Goal: Task Accomplishment & Management: Manage account settings

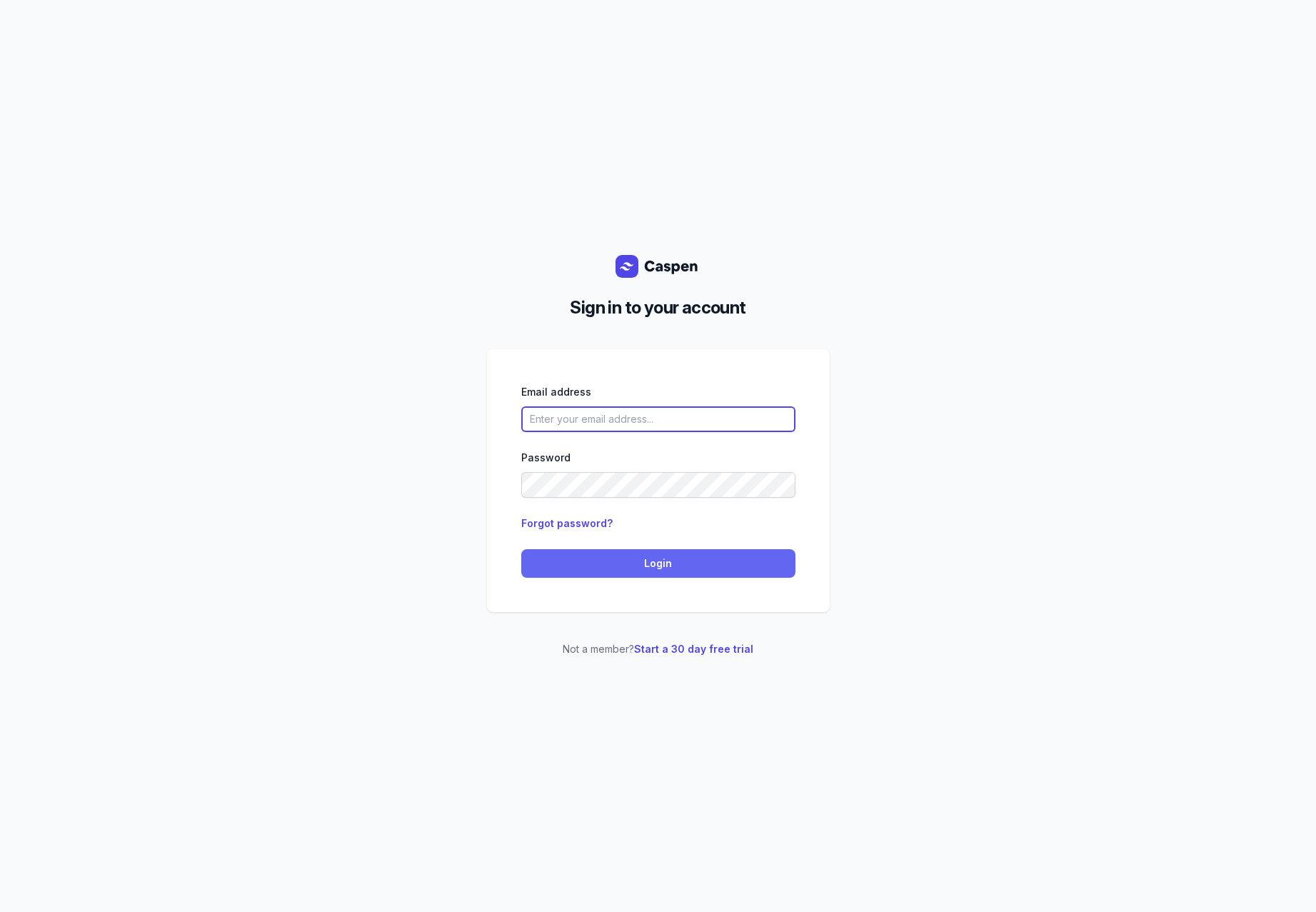
type input "[PERSON_NAME][EMAIL_ADDRESS][DOMAIN_NAME]"
click at [618, 559] on span "Login" at bounding box center [658, 563] width 257 height 17
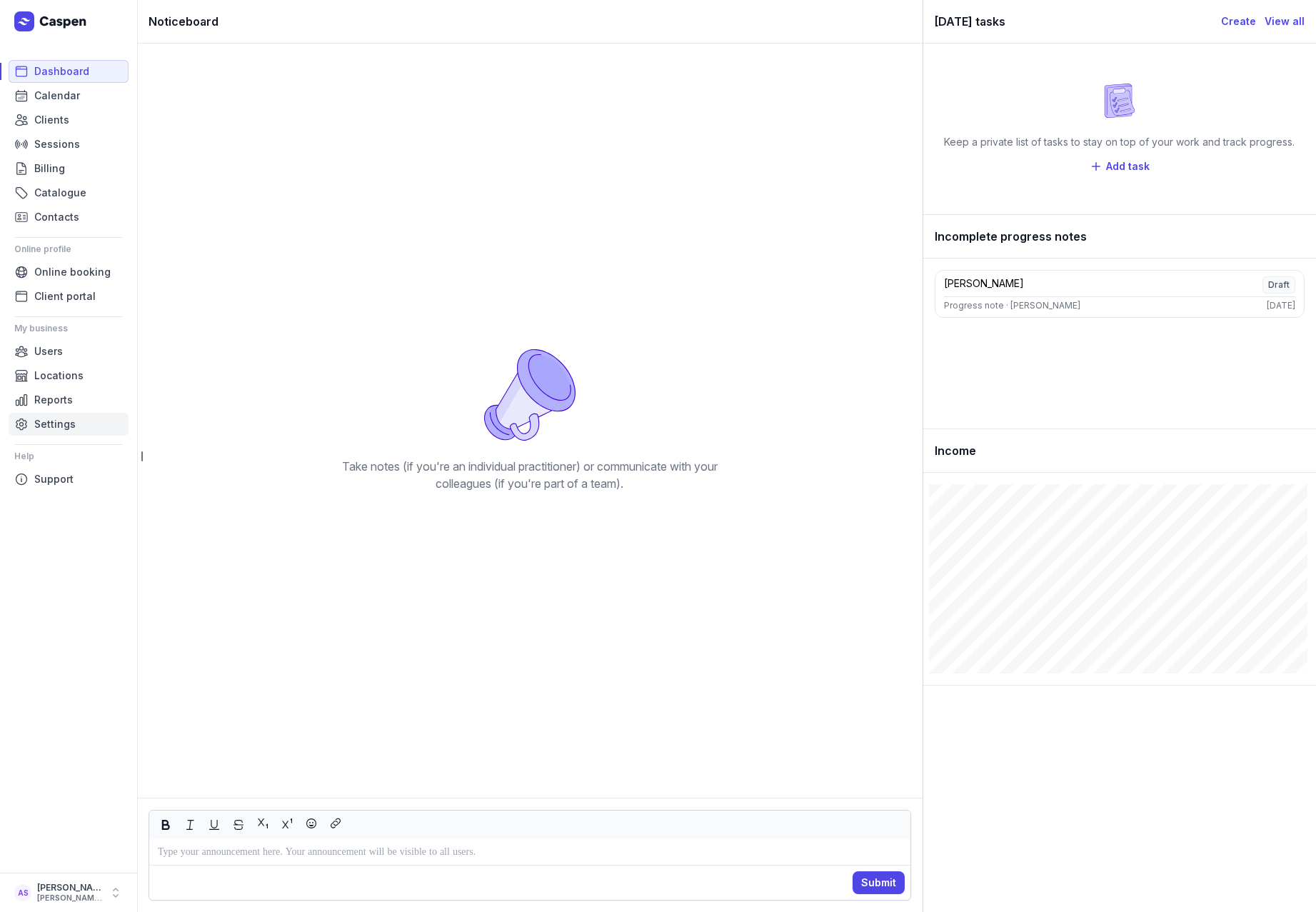
click at [51, 424] on span "Settings" at bounding box center [54, 424] width 41 height 17
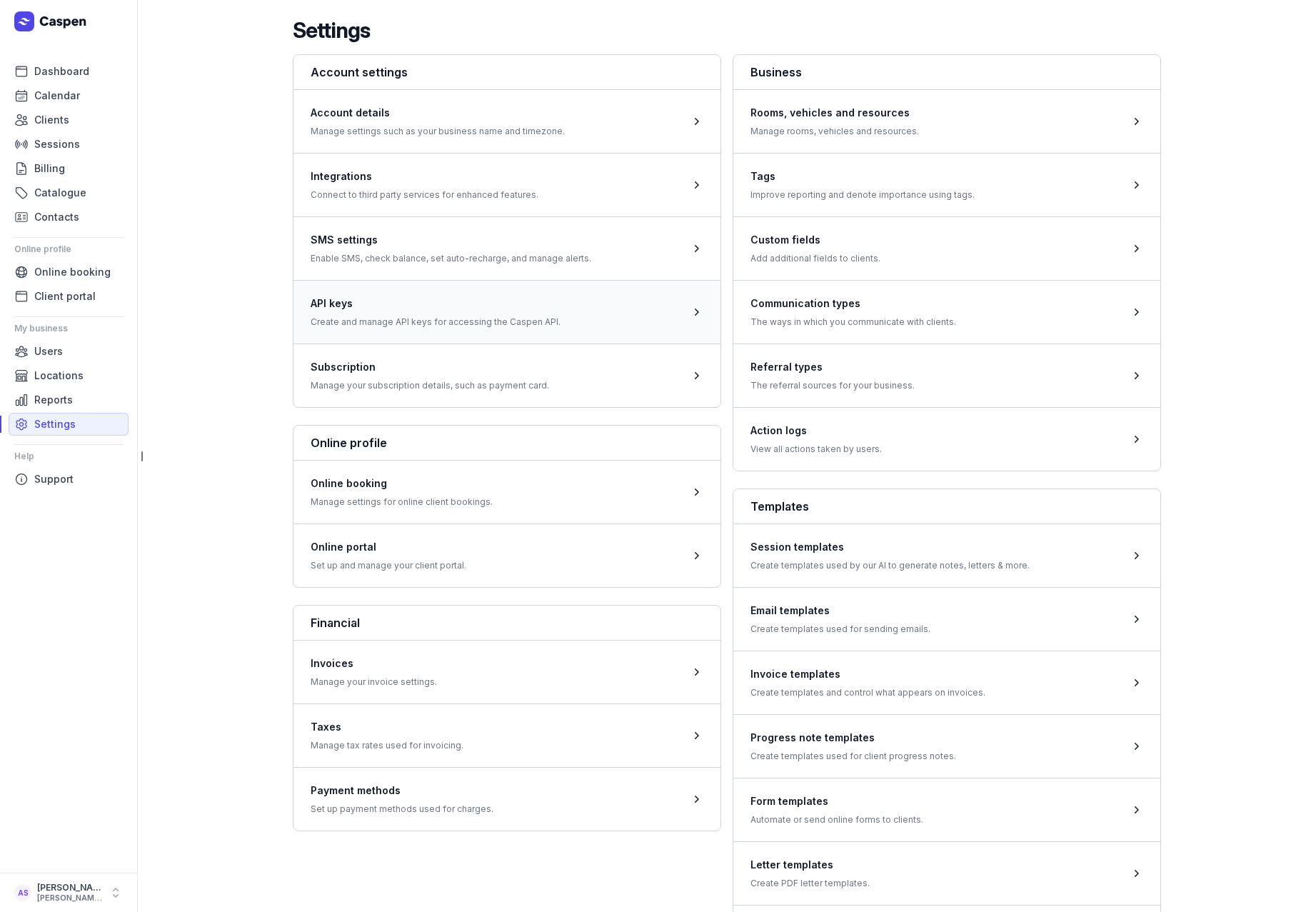
click at [449, 298] on span at bounding box center [507, 312] width 427 height 64
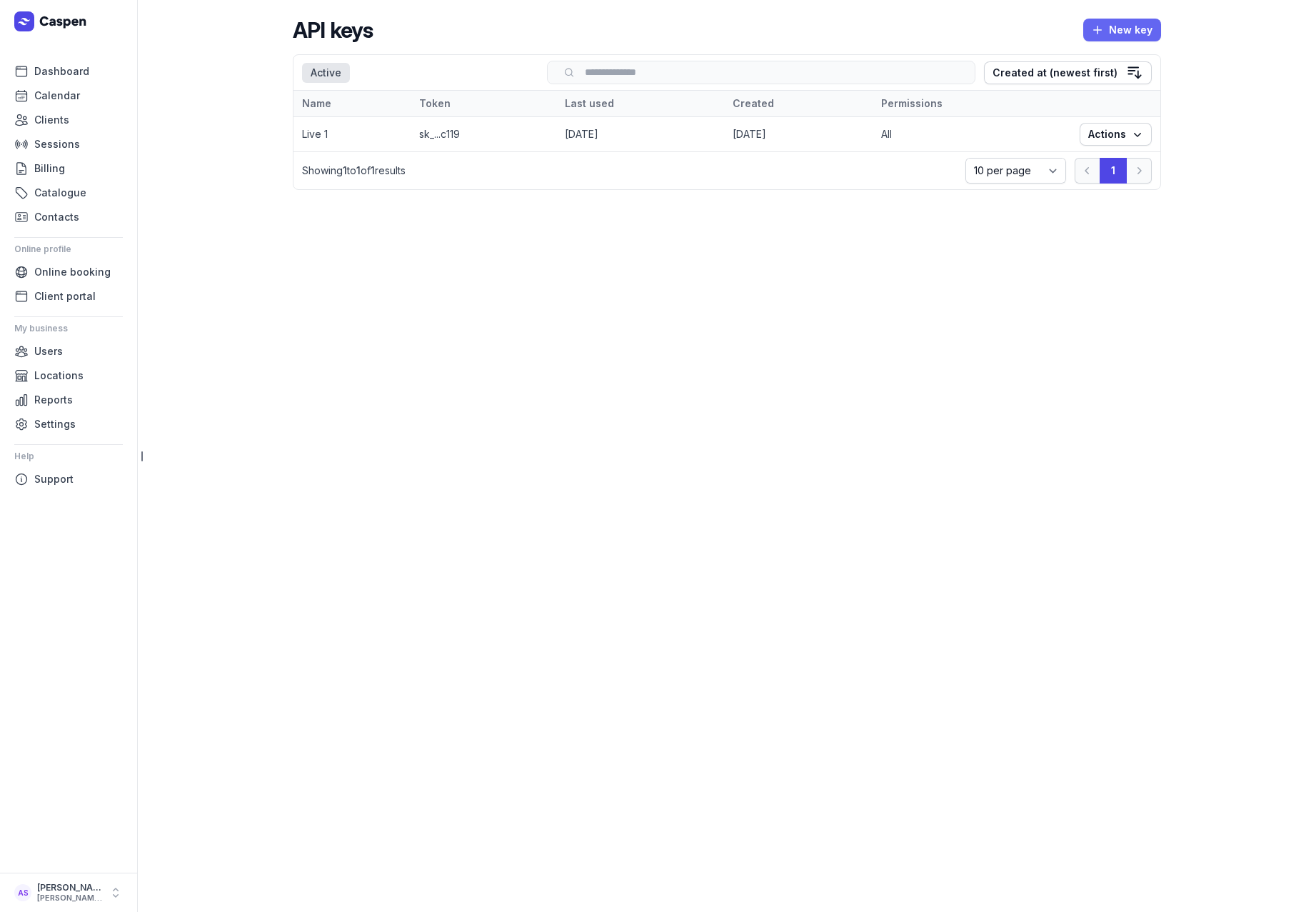
click at [1128, 35] on span "New key" at bounding box center [1122, 30] width 61 height 17
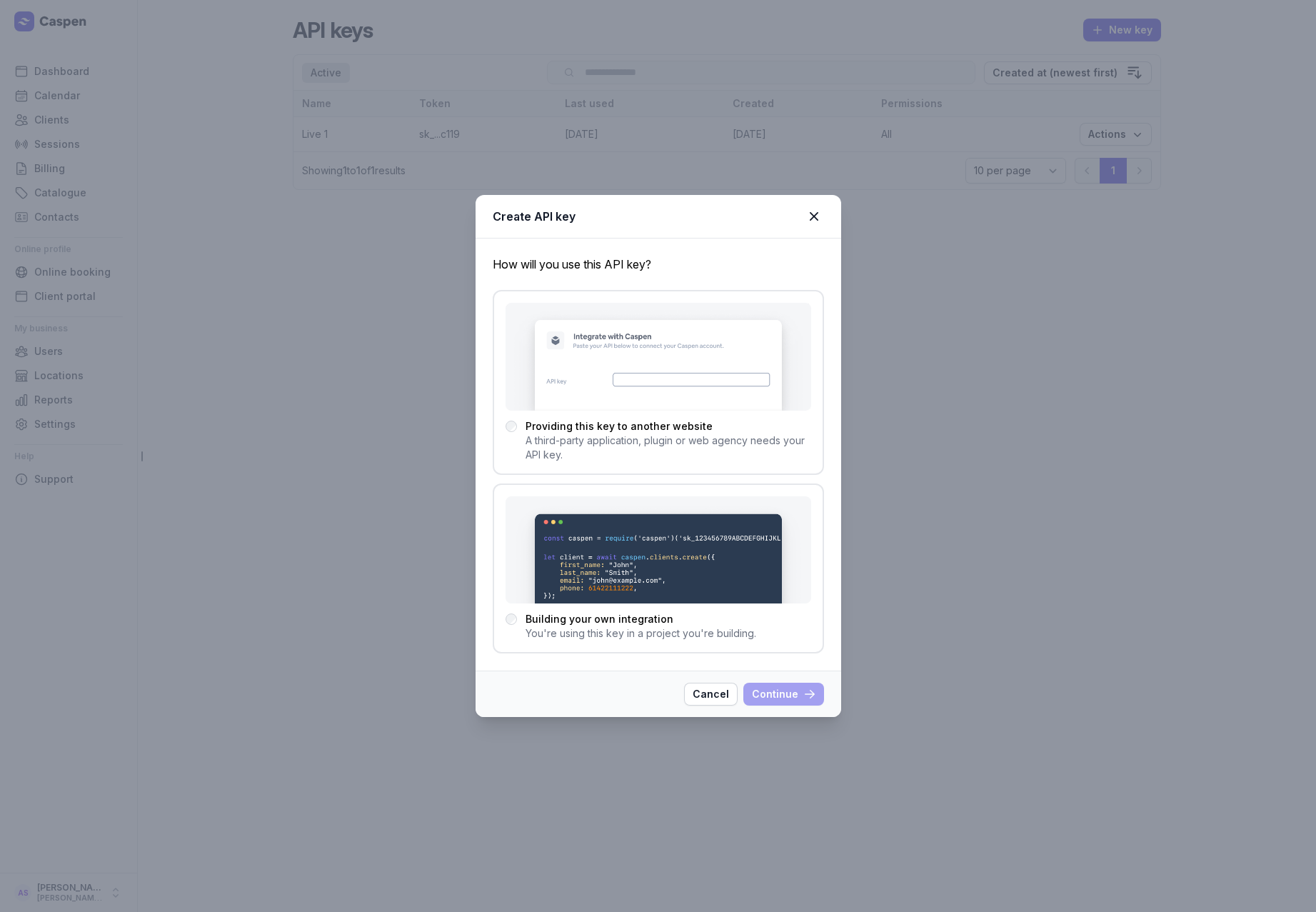
click at [715, 705] on div "Cancel Continue" at bounding box center [658, 693] width 366 height 47
click at [779, 698] on span "Continue" at bounding box center [783, 694] width 64 height 17
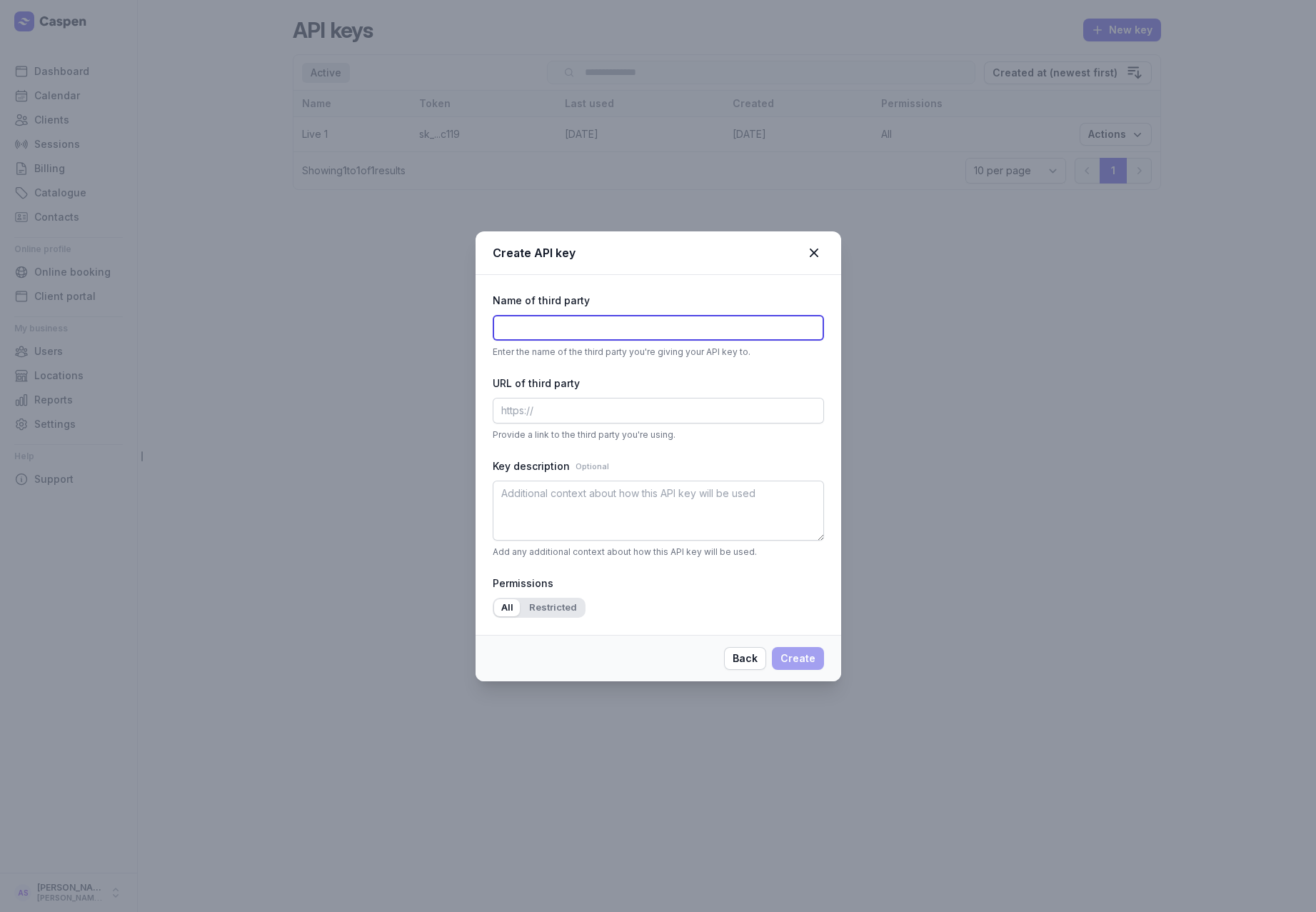
click at [567, 327] on input "text" at bounding box center [658, 327] width 332 height 26
type input "Test 3D"
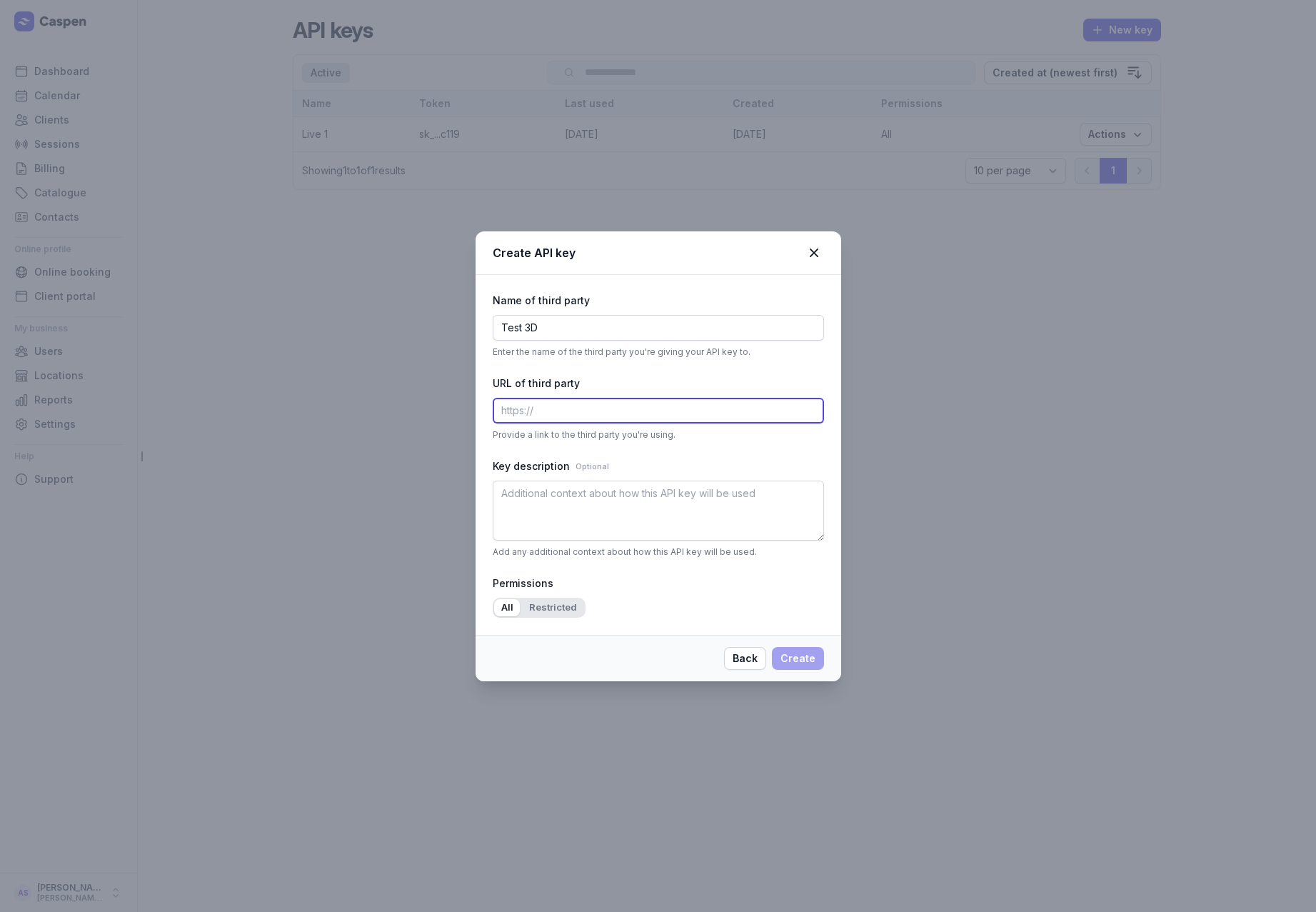
type input "h"
type input "google.om"
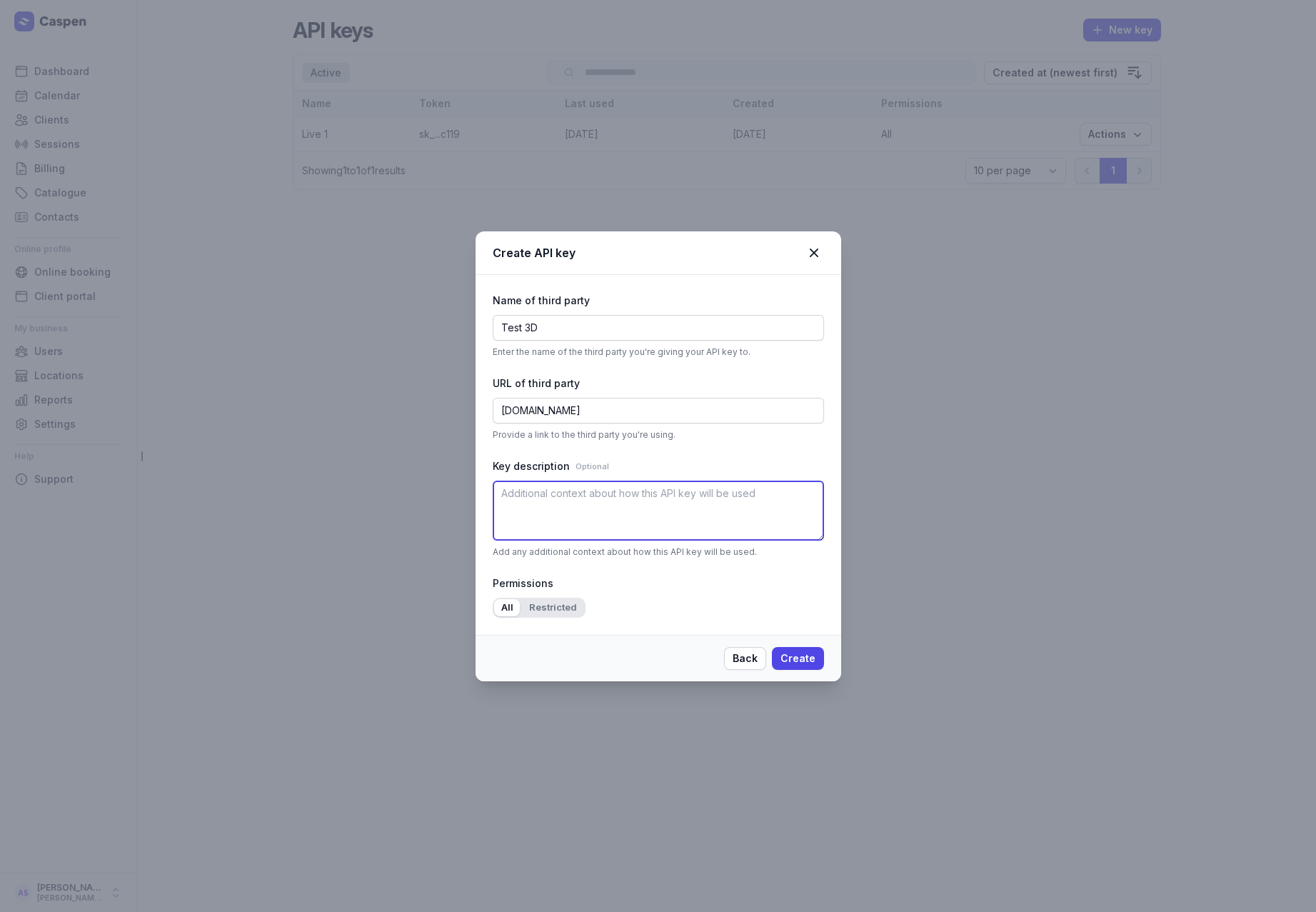
click at [561, 515] on textarea at bounding box center [658, 510] width 332 height 60
type textarea "aa"
click at [796, 656] on span "Create" at bounding box center [798, 659] width 35 height 17
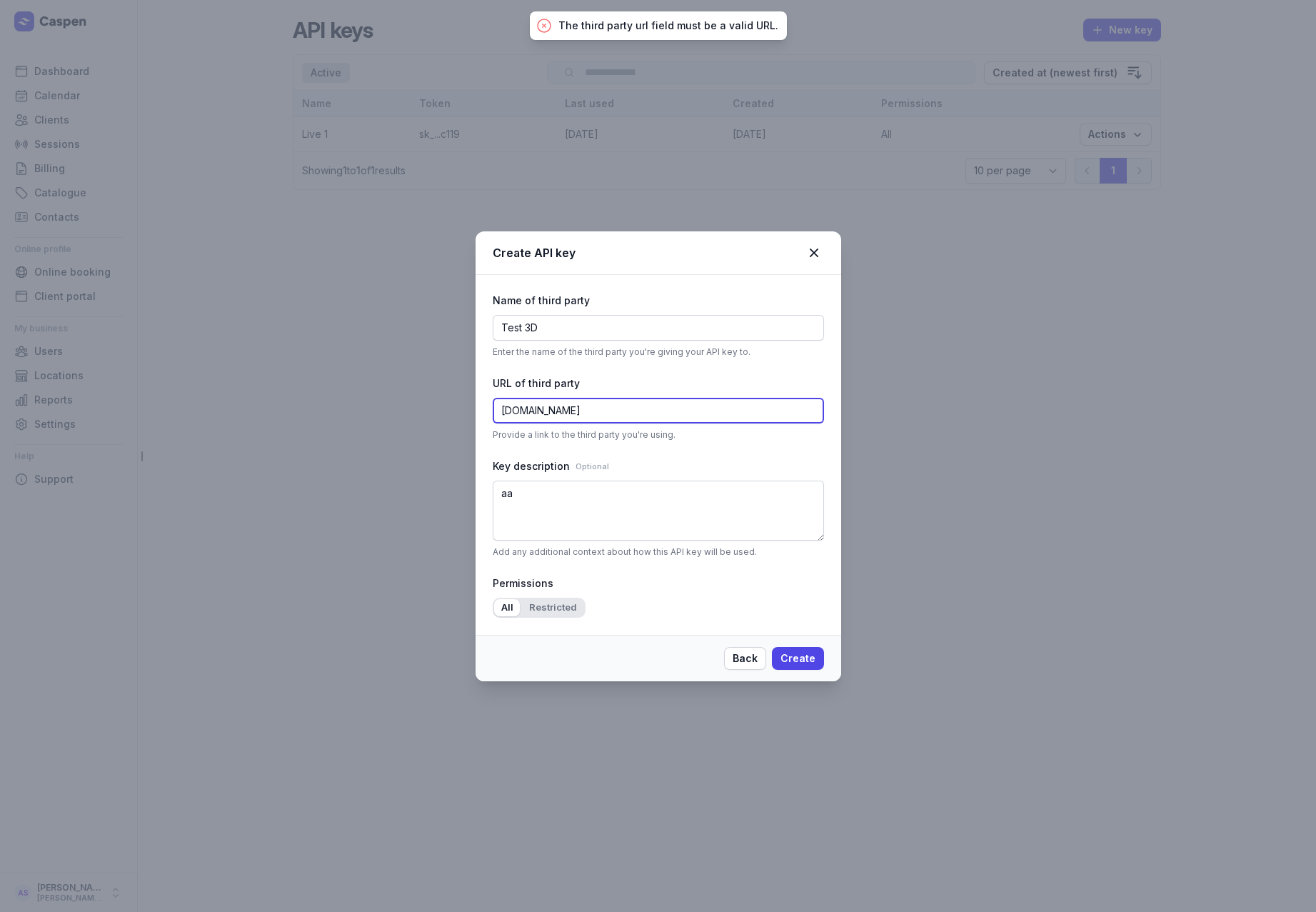
click at [502, 414] on input "google.om" at bounding box center [658, 410] width 332 height 26
type input "https://google.com"
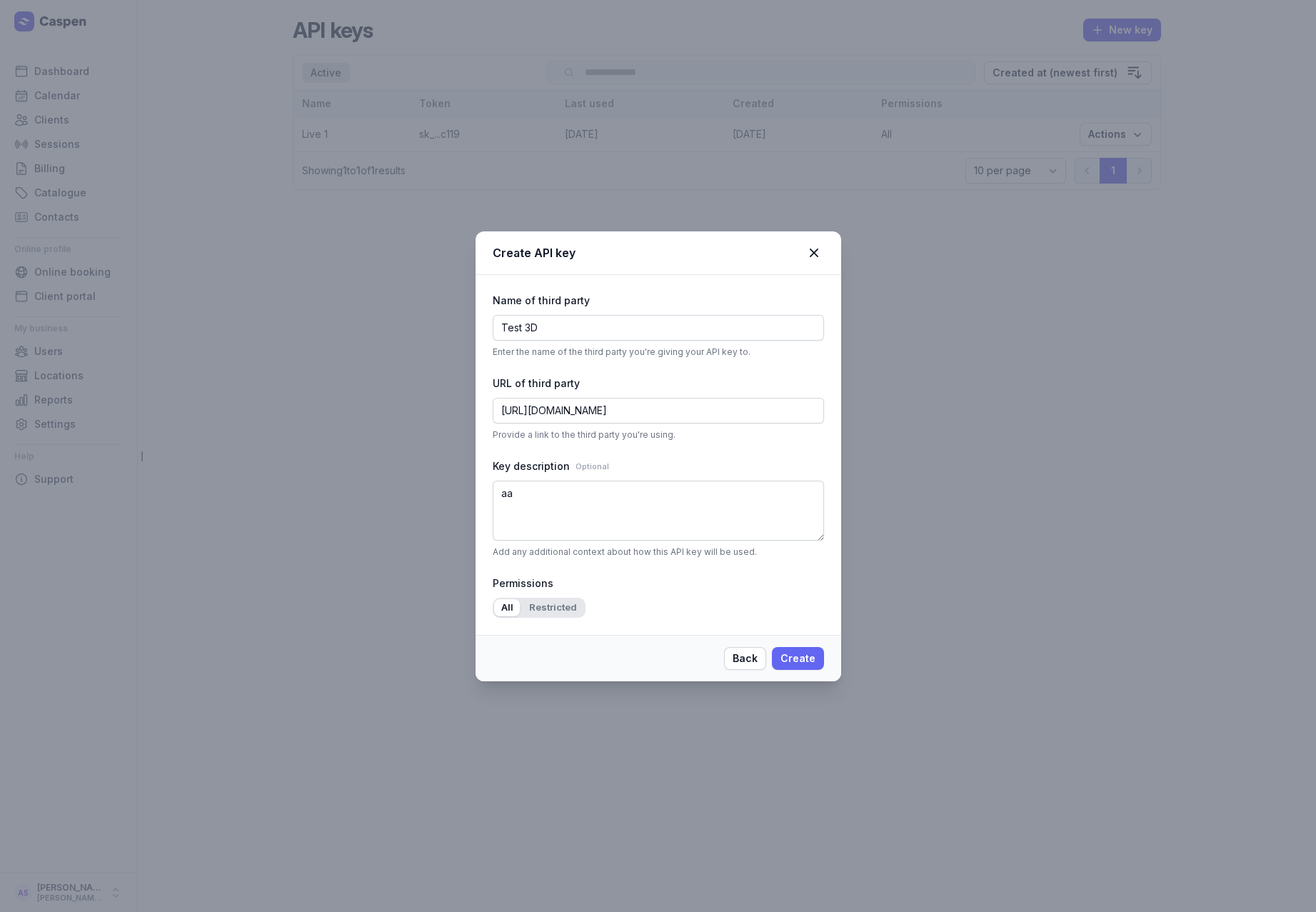
click at [793, 656] on span "Create" at bounding box center [798, 659] width 35 height 17
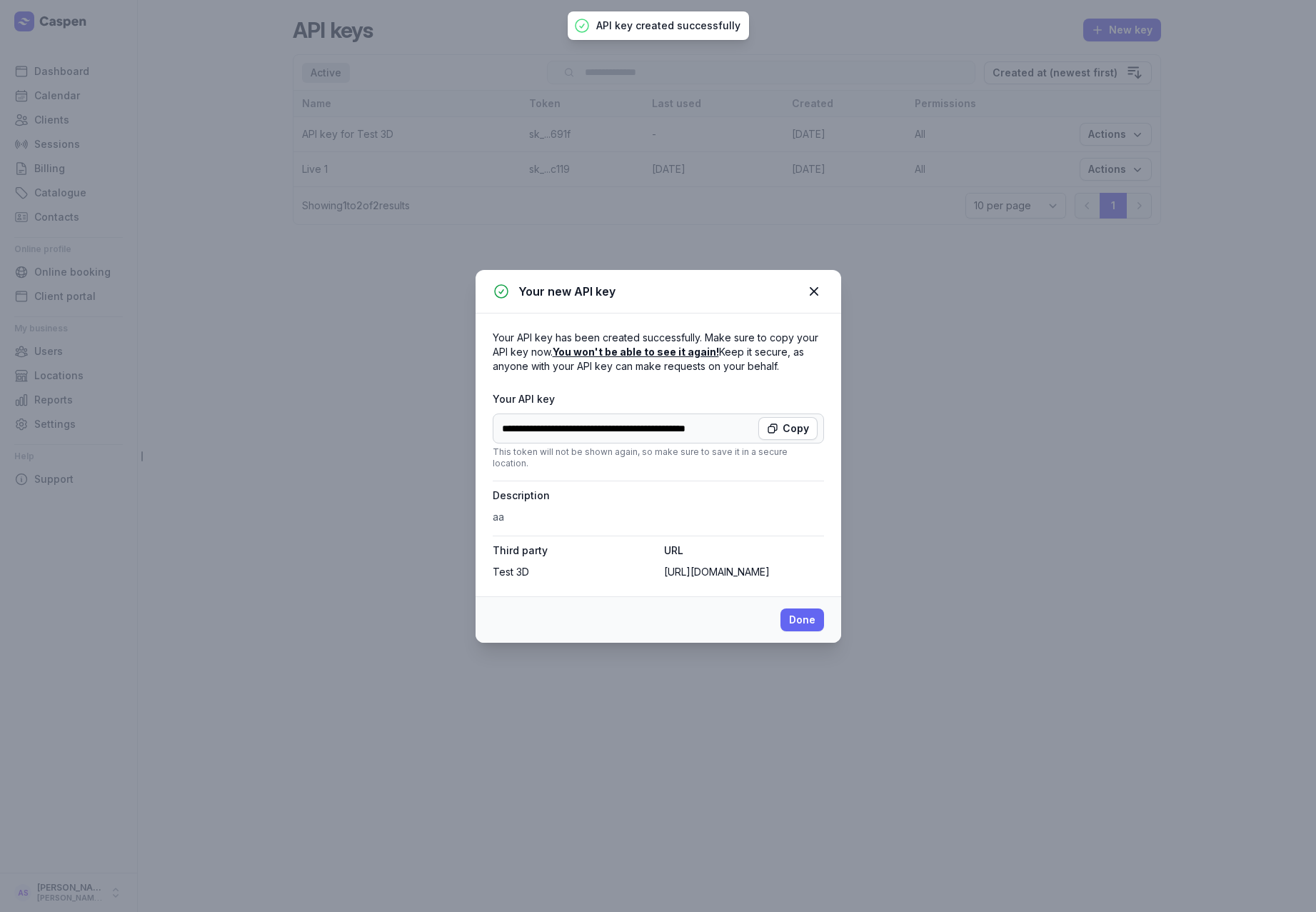
click at [817, 615] on button "Done" at bounding box center [802, 619] width 44 height 23
